Goal: Task Accomplishment & Management: Use online tool/utility

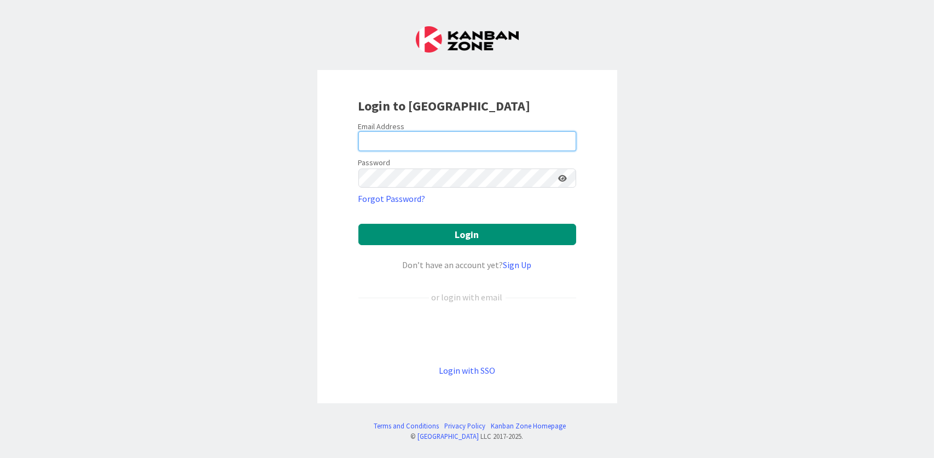
click at [397, 139] on input "email" at bounding box center [467, 141] width 218 height 20
type input "[PERSON_NAME][EMAIL_ADDRESS][DOMAIN_NAME]"
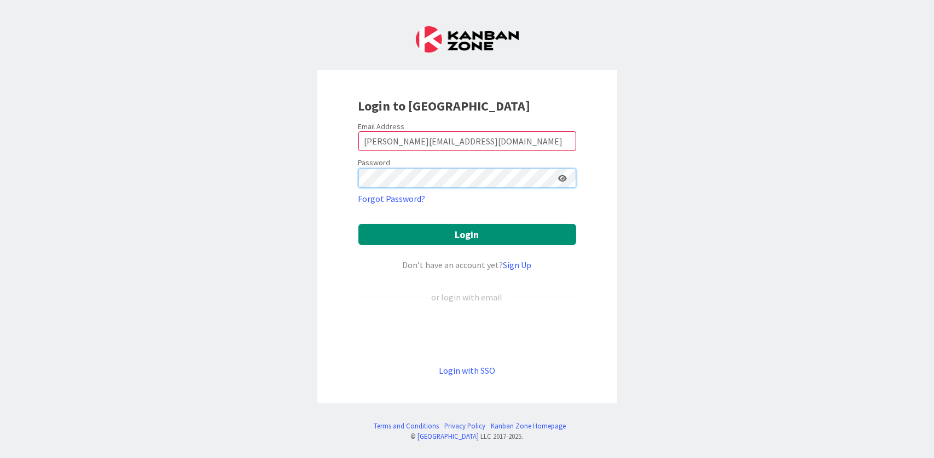
click at [358, 224] on button "Login" at bounding box center [467, 234] width 218 height 21
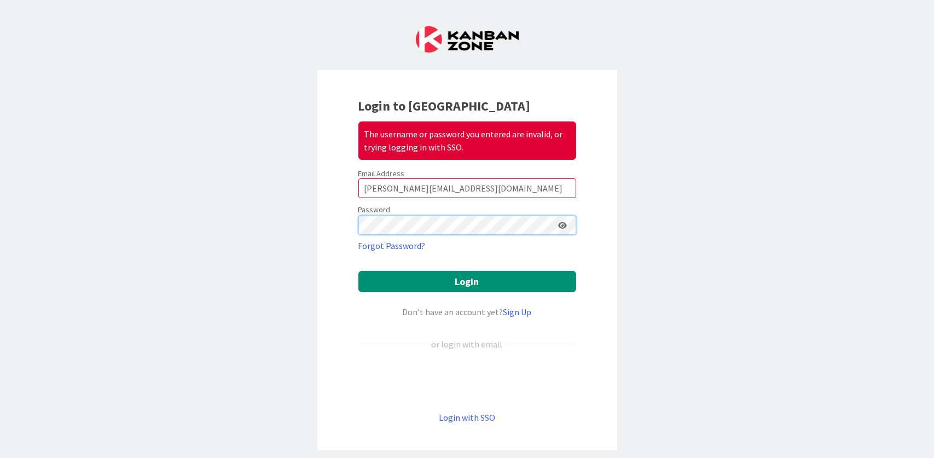
click at [358, 271] on button "Login" at bounding box center [467, 281] width 218 height 21
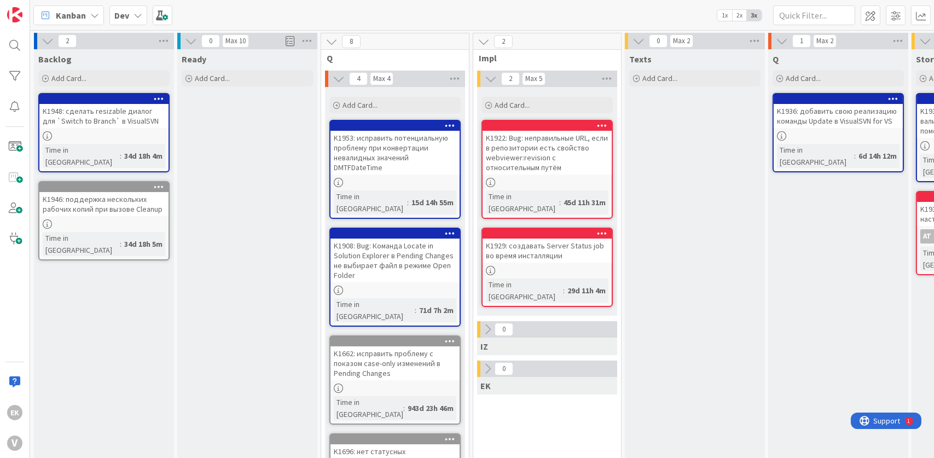
click at [744, 15] on span "2x" at bounding box center [739, 15] width 15 height 11
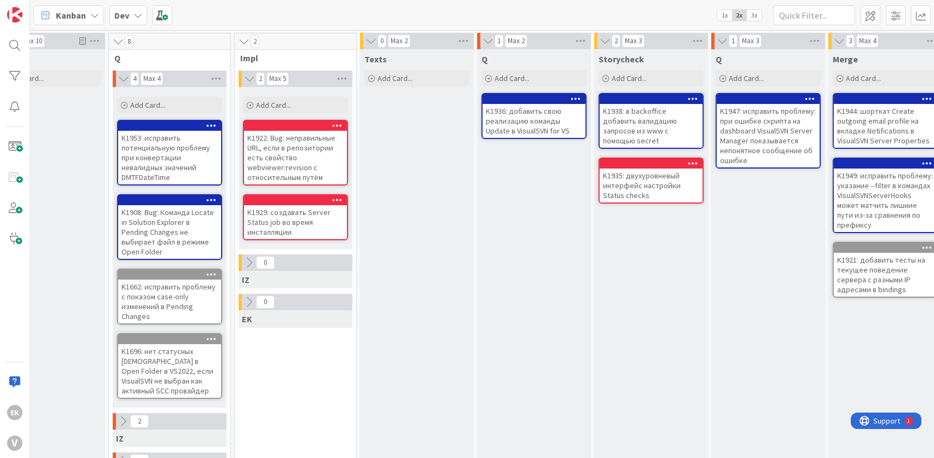
scroll to position [0, 472]
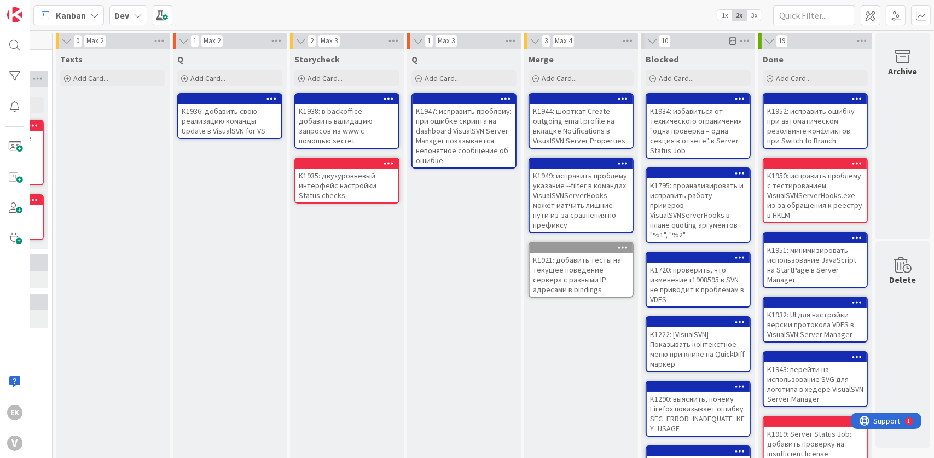
click at [347, 108] on div "K1938: в backoffice добавить валидацию запросов из www с помощью secret" at bounding box center [346, 126] width 103 height 44
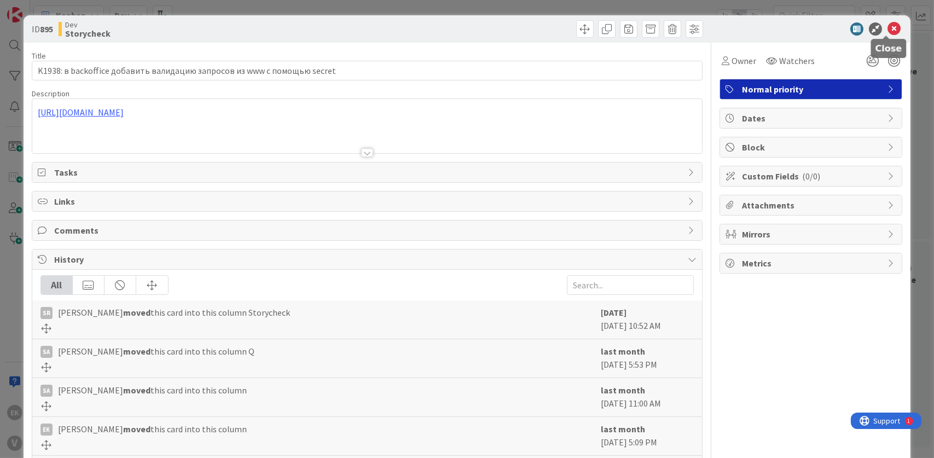
click at [887, 29] on icon at bounding box center [893, 28] width 13 height 13
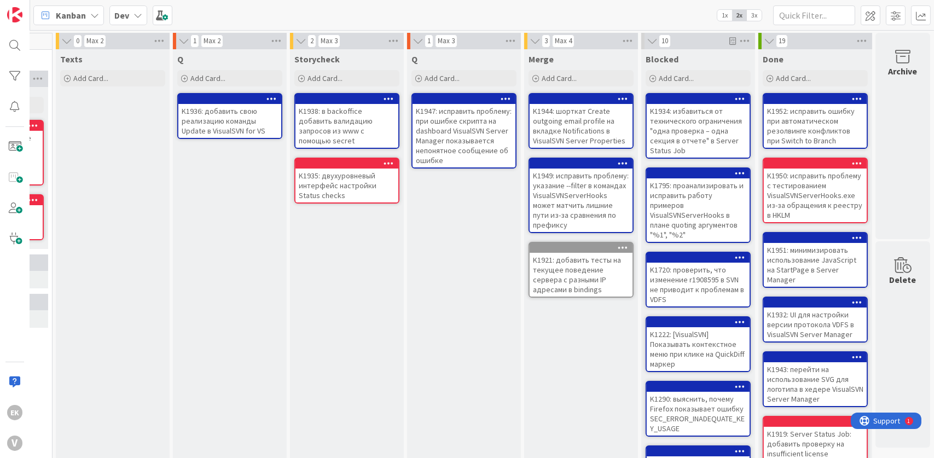
drag, startPoint x: 505, startPoint y: 278, endPoint x: 449, endPoint y: 263, distance: 58.4
click at [449, 263] on div "Q Add Card... K1947: исправить проблему: при ошибке скрипта на dashboard Visual…" at bounding box center [464, 402] width 114 height 706
drag, startPoint x: 398, startPoint y: 267, endPoint x: 361, endPoint y: 275, distance: 37.3
click at [361, 275] on div "Storycheck Add Card... K1938: в backoffice добавить валидацию запросов из www с…" at bounding box center [347, 402] width 114 height 706
drag, startPoint x: 459, startPoint y: 250, endPoint x: 396, endPoint y: 265, distance: 64.7
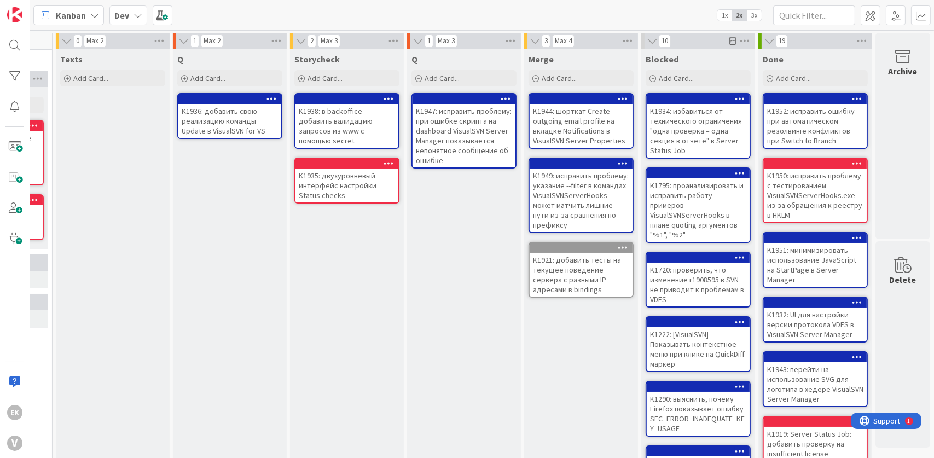
click at [391, 252] on div "Storycheck Add Card... K1938: в backoffice добавить валидацию запросов из www с…" at bounding box center [347, 402] width 114 height 706
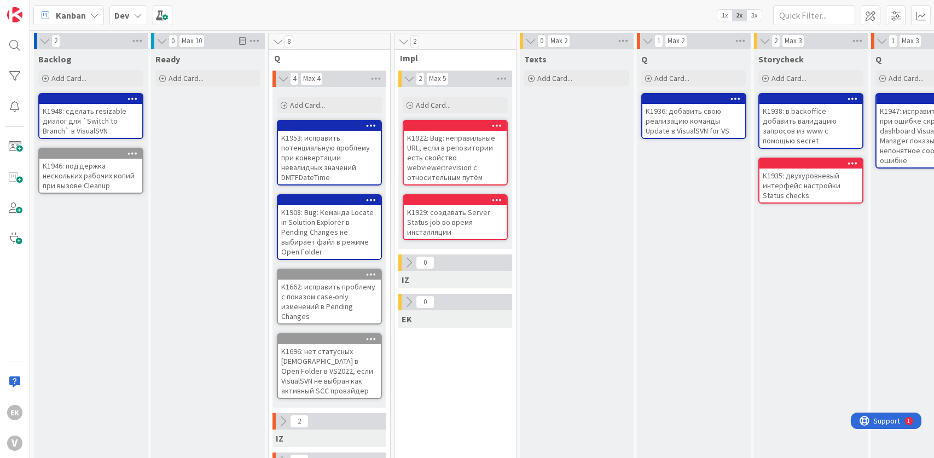
drag, startPoint x: 189, startPoint y: 292, endPoint x: 132, endPoint y: 283, distance: 57.5
click at [131, 283] on div "Backlog Add Card... K1948: сделать resizable диалог для `Switch to Branch` в Vi…" at bounding box center [91, 402] width 114 height 706
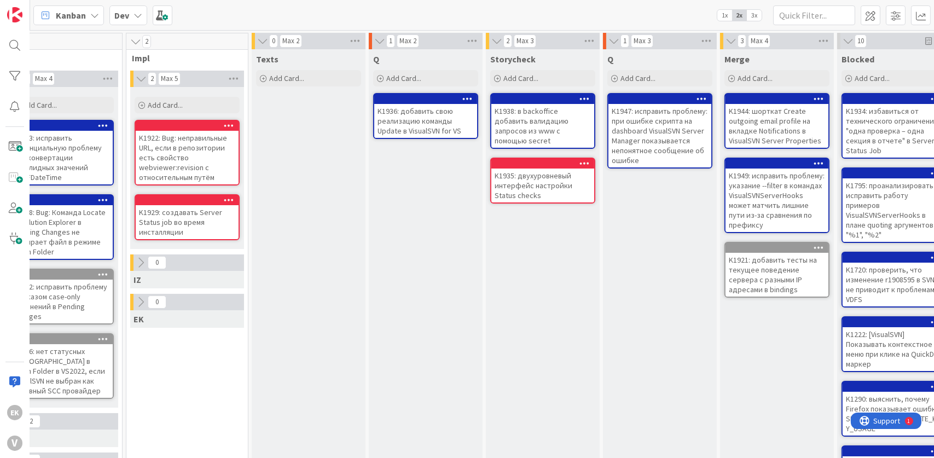
scroll to position [0, 209]
